Goal: Information Seeking & Learning: Learn about a topic

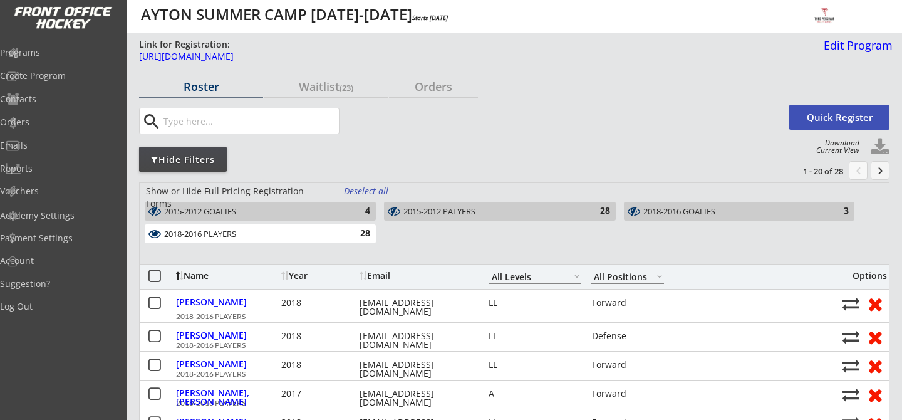
select select ""All Levels""
select select ""All Positions""
select select ""All Levels""
select select ""All Positions""
click at [351, 93] on div "Waitlist (23)" at bounding box center [326, 87] width 124 height 22
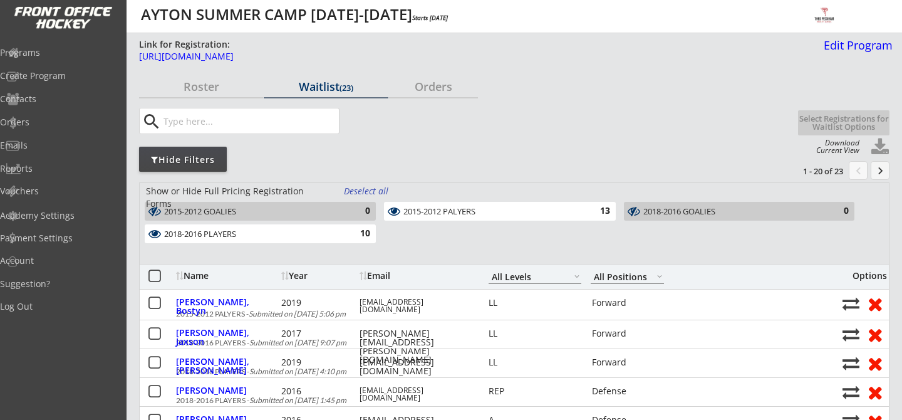
click at [356, 209] on div "0" at bounding box center [357, 211] width 25 height 13
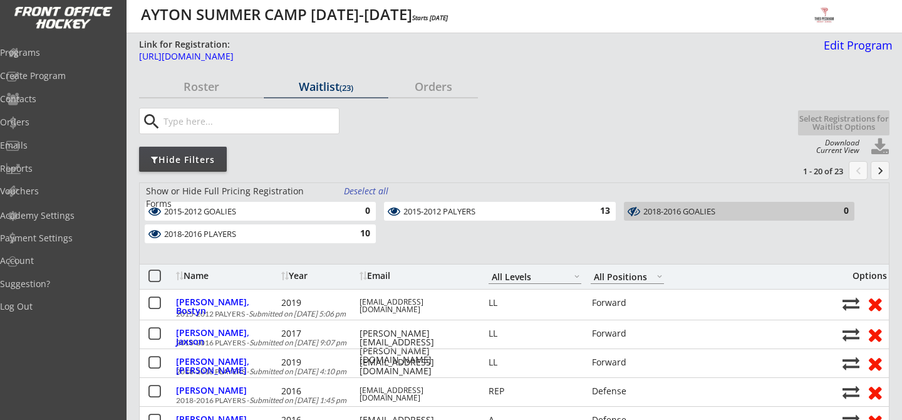
click at [710, 207] on div "2018-2016 GOALIES" at bounding box center [731, 212] width 177 height 10
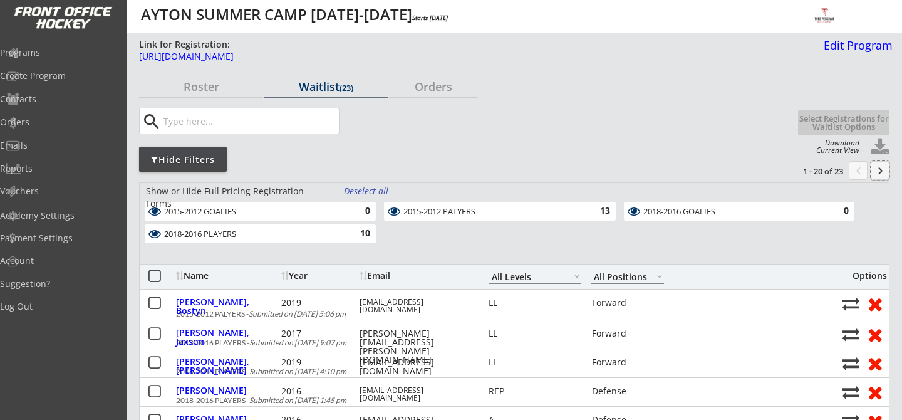
click at [880, 170] on button "keyboard_arrow_right" at bounding box center [880, 170] width 19 height 19
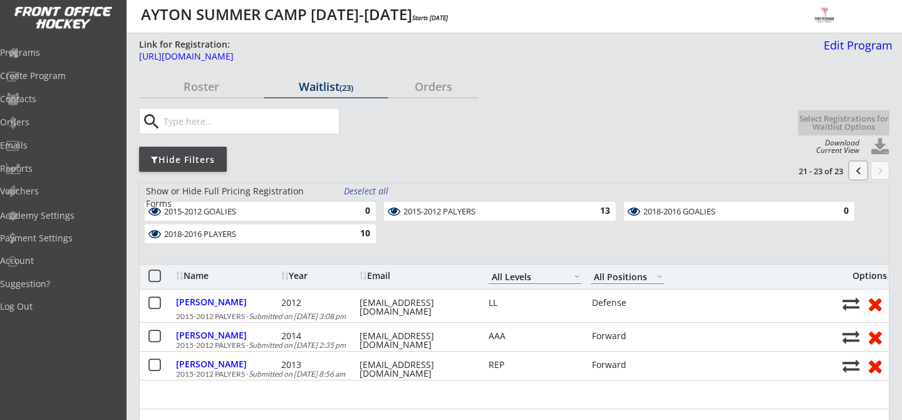
click at [856, 176] on button "chevron_left" at bounding box center [858, 170] width 19 height 19
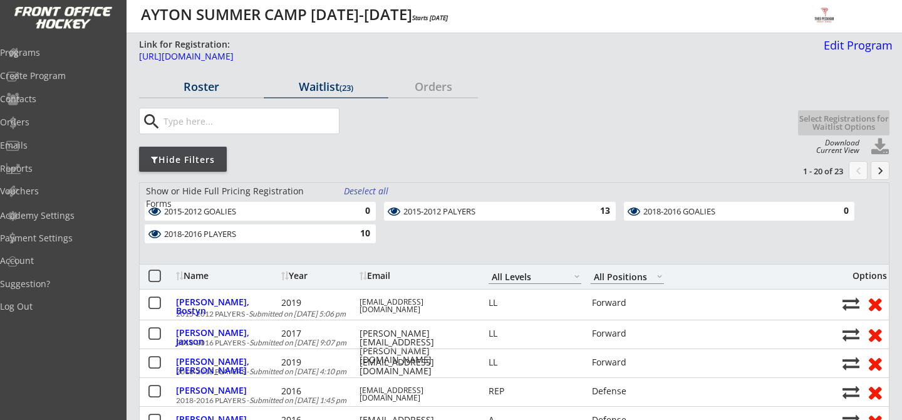
click at [198, 83] on div "Roster" at bounding box center [201, 86] width 124 height 11
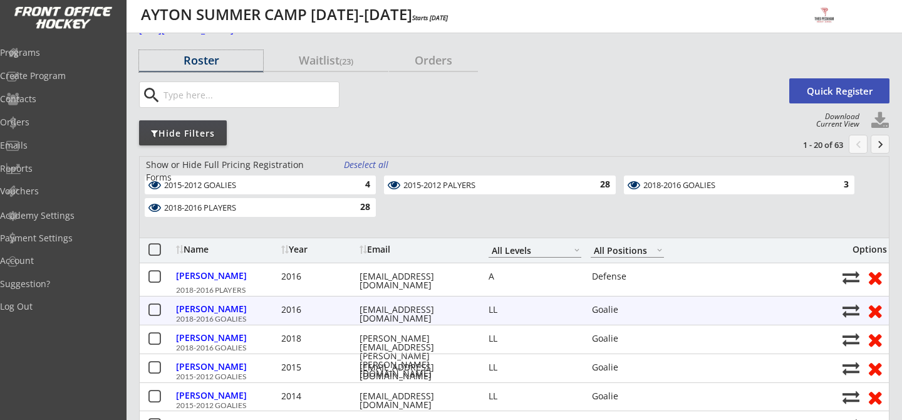
scroll to position [32, 0]
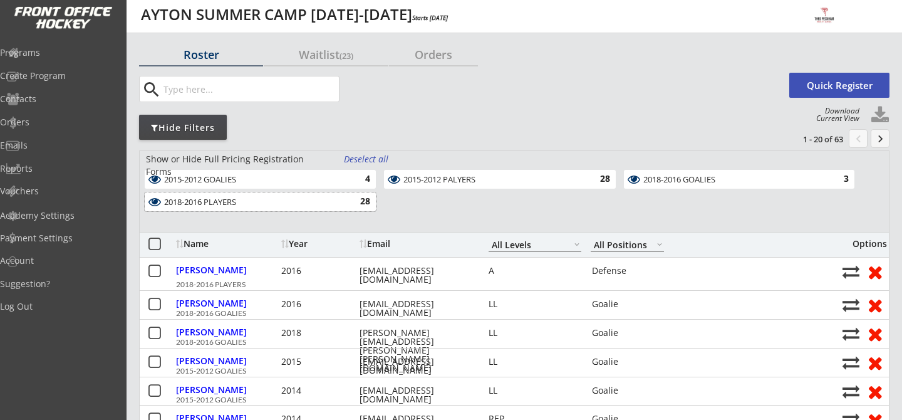
click at [306, 199] on div "2018-2016 PLAYERS" at bounding box center [253, 202] width 178 height 10
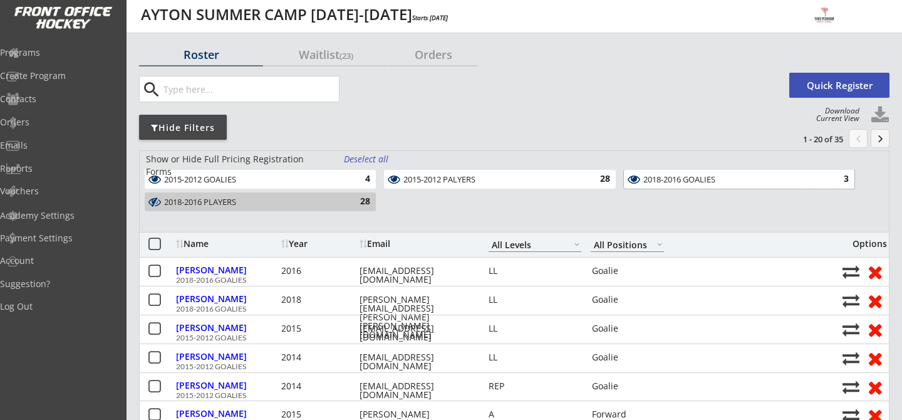
click at [694, 182] on div "2018-2016 GOALIES" at bounding box center [731, 180] width 177 height 10
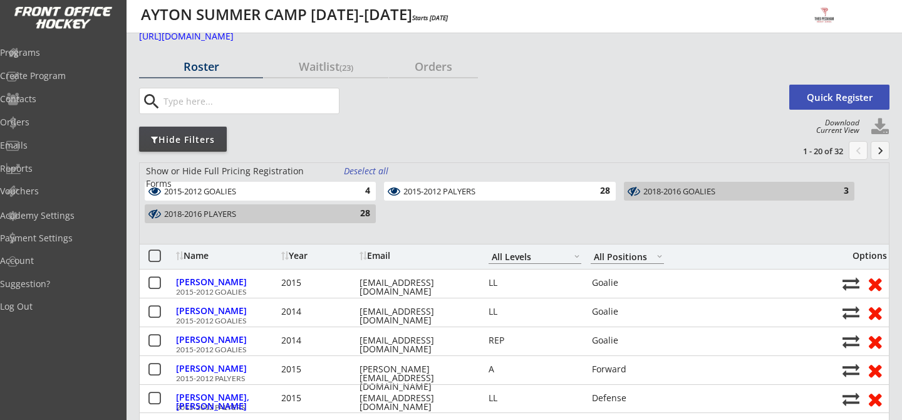
scroll to position [0, 0]
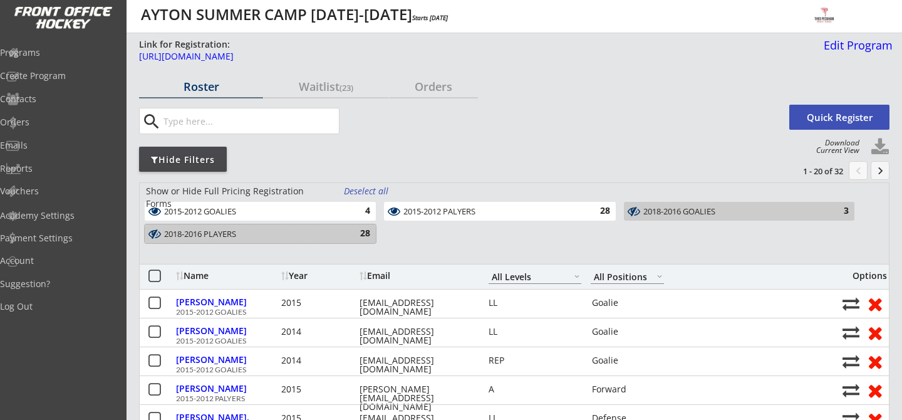
click at [344, 238] on div "2018-2016 PLAYERS 28" at bounding box center [260, 233] width 231 height 19
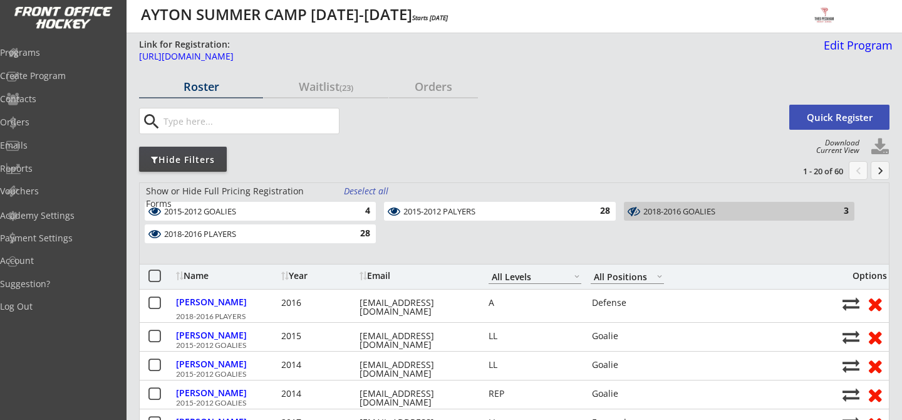
click at [741, 209] on div "2018-2016 GOALIES" at bounding box center [731, 212] width 177 height 10
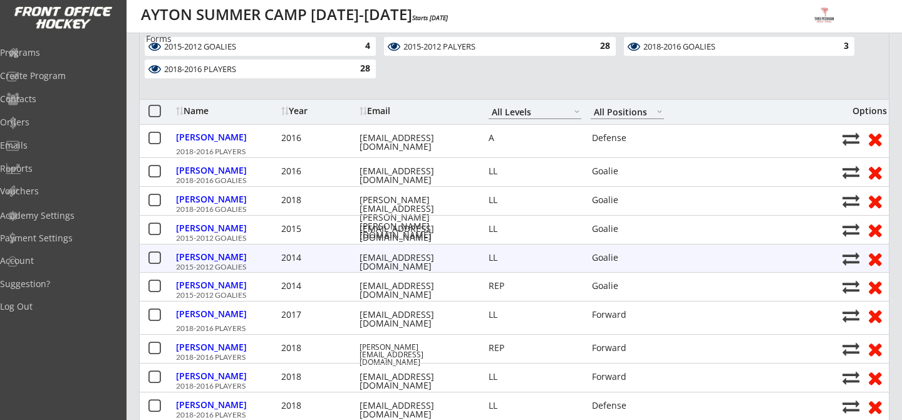
scroll to position [166, 0]
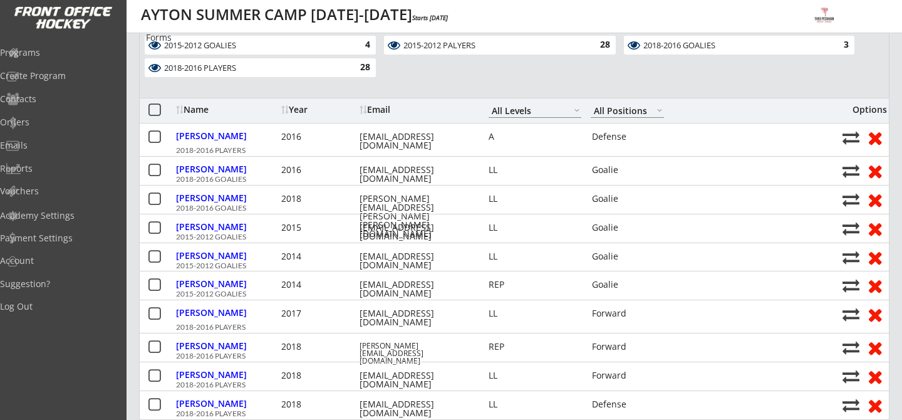
click at [292, 83] on div "Show or Hide Full Pricing Registration Forms Deselect all 2015-2012 GOALIES 4 2…" at bounding box center [514, 56] width 750 height 81
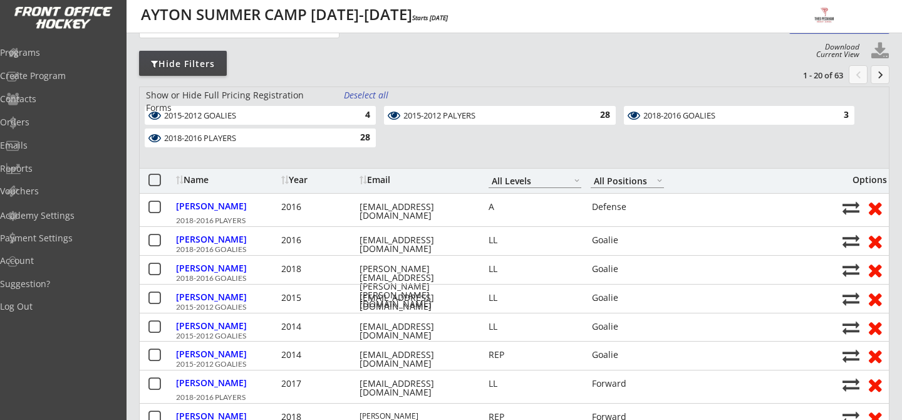
scroll to position [0, 0]
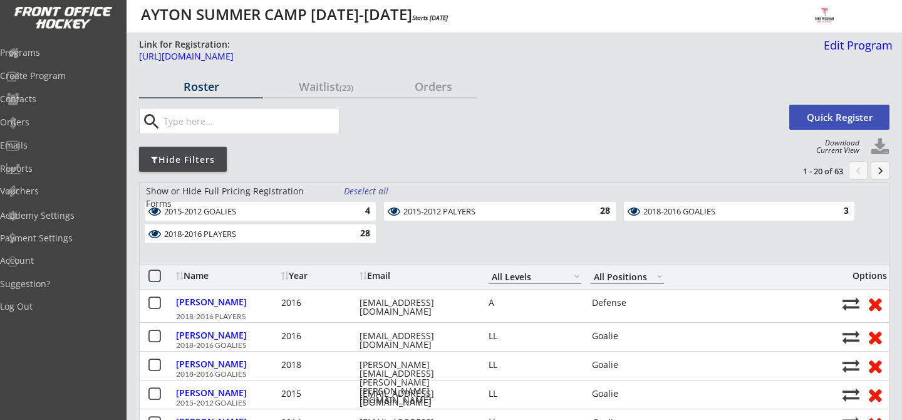
click at [875, 172] on button "keyboard_arrow_right" at bounding box center [880, 170] width 19 height 19
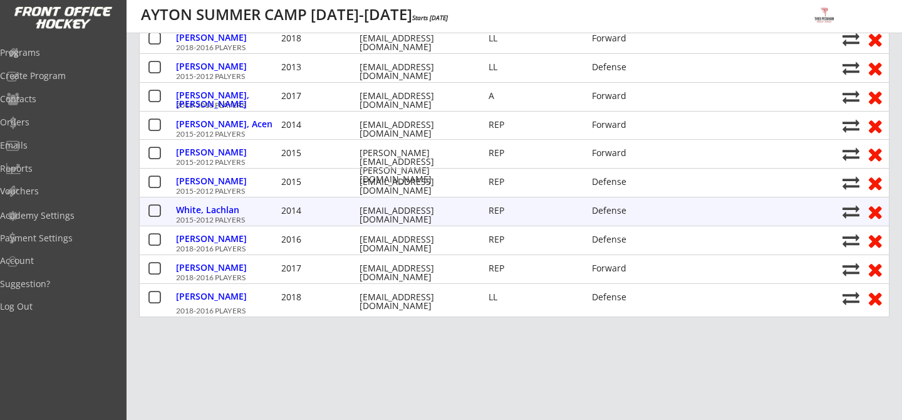
scroll to position [537, 0]
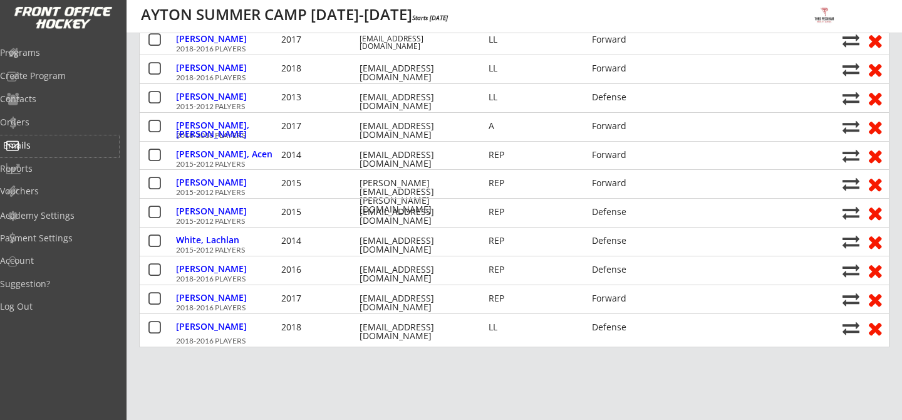
click at [41, 148] on div "Emails" at bounding box center [59, 145] width 113 height 9
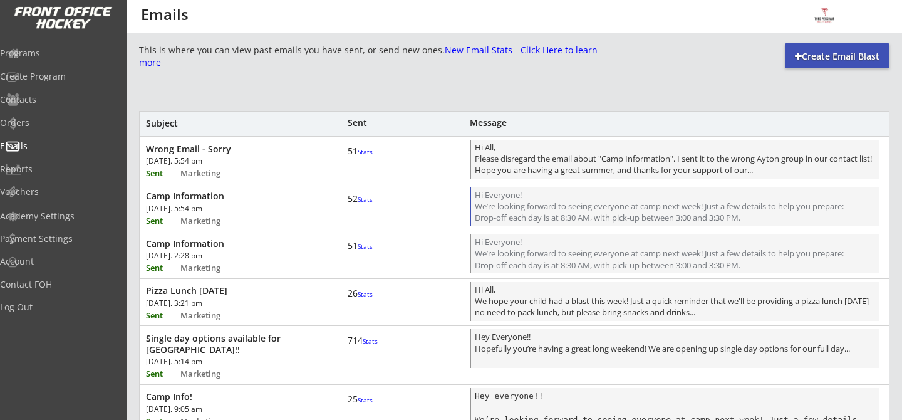
click at [640, 214] on font "Drop-off each day is at 8:30 AM, with pick-up between 3:00 and 3:30 PM." at bounding box center [608, 217] width 266 height 11
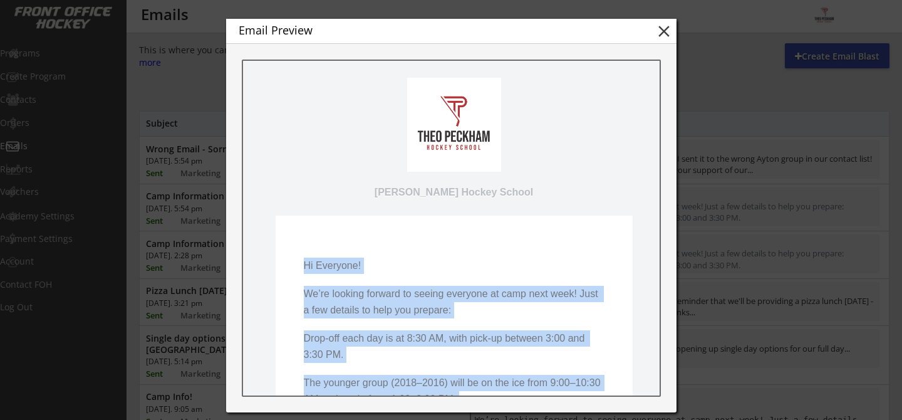
drag, startPoint x: 372, startPoint y: 308, endPoint x: 294, endPoint y: 271, distance: 86.3
copy pre "Hi Everyone! We’re looking forward to seeing everyone at camp next week! Just a…"
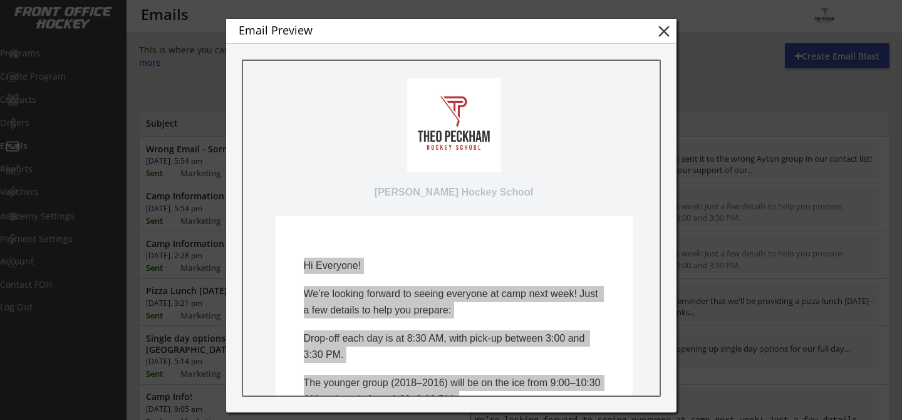
click at [665, 30] on button "close" at bounding box center [664, 31] width 19 height 19
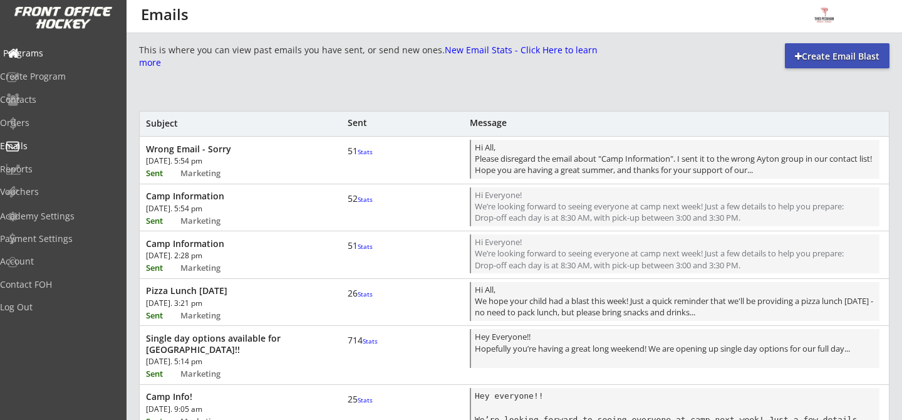
click at [51, 60] on div "Programs" at bounding box center [59, 54] width 119 height 22
